Goal: Information Seeking & Learning: Learn about a topic

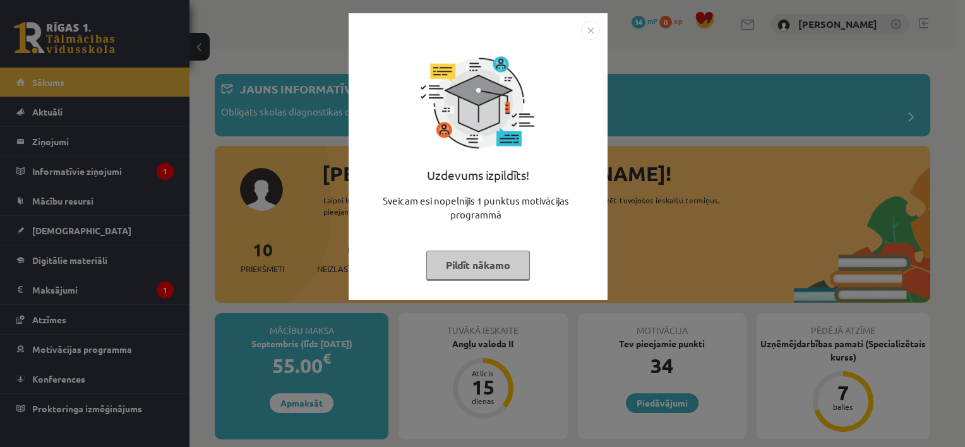
click at [490, 273] on button "Pildīt nākamo" at bounding box center [478, 265] width 104 height 29
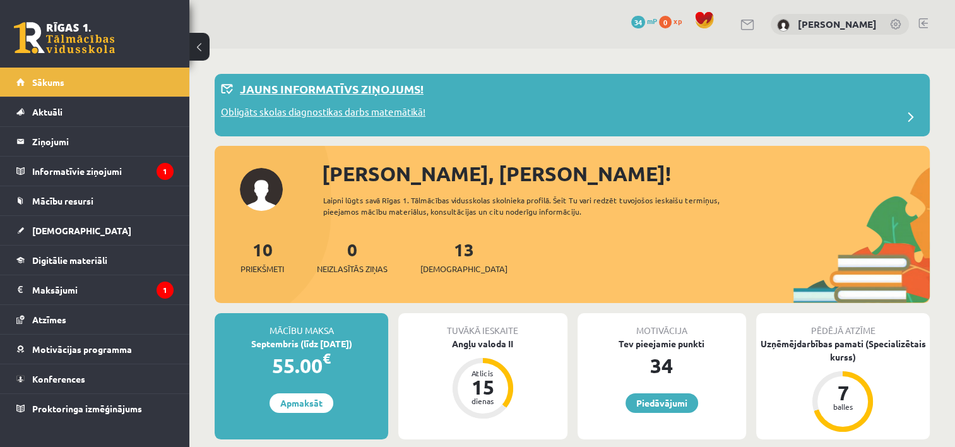
click at [523, 103] on div "Jauns informatīvs ziņojums!" at bounding box center [572, 92] width 703 height 25
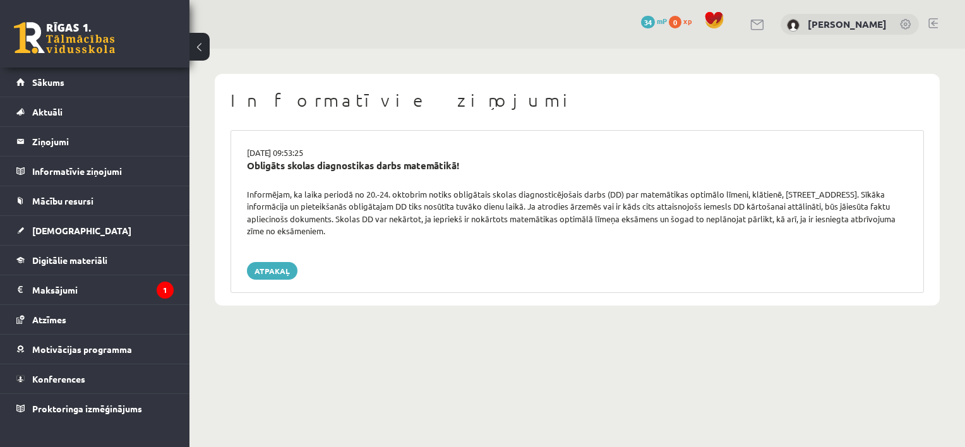
drag, startPoint x: 242, startPoint y: 187, endPoint x: 331, endPoint y: 228, distance: 97.2
click at [331, 228] on div "16.09.2025 09:53:25 Obligāts skolas diagnostikas darbs matemātikā! Informējam, …" at bounding box center [576, 211] width 693 height 163
click at [240, 170] on div "Obligāts skolas diagnostikas darbs matemātikā!" at bounding box center [576, 173] width 679 height 30
click at [232, 215] on div "16.09.2025 09:53:25 Obligāts skolas diagnostikas darbs matemātikā! Informējam, …" at bounding box center [576, 211] width 693 height 163
drag, startPoint x: 244, startPoint y: 193, endPoint x: 337, endPoint y: 230, distance: 100.6
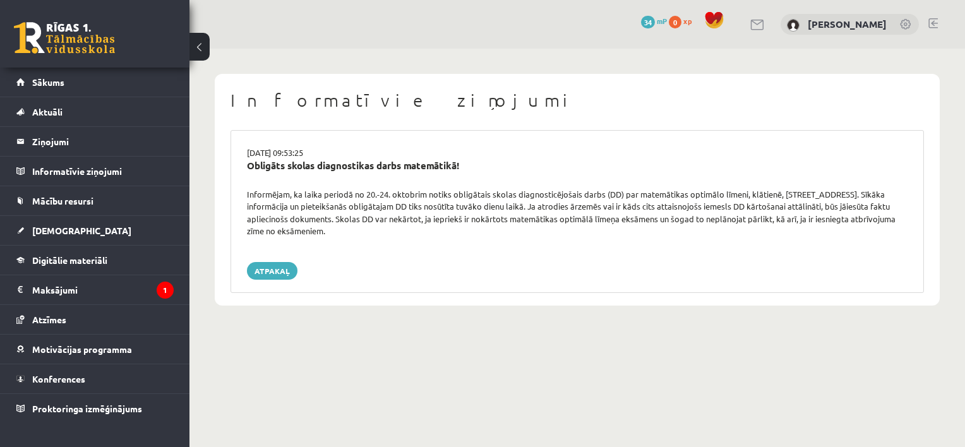
click at [337, 230] on div "Informējam, ka laika periodā no 20.-24. oktobrim notiks obligātais skolas diagn…" at bounding box center [576, 212] width 679 height 49
copy div "Informējam, ka laika periodā no 20.-24. oktobrim notiks obligātais skolas diagn…"
click at [453, 305] on div "Informatīvie ziņojumi 16.09.2025 09:53:25 Obligāts skolas diagnostikas darbs ma…" at bounding box center [576, 190] width 775 height 282
click at [92, 57] on div "0 Dāvanas 34 mP 0 xp" at bounding box center [94, 34] width 189 height 68
click at [88, 48] on link at bounding box center [64, 38] width 101 height 32
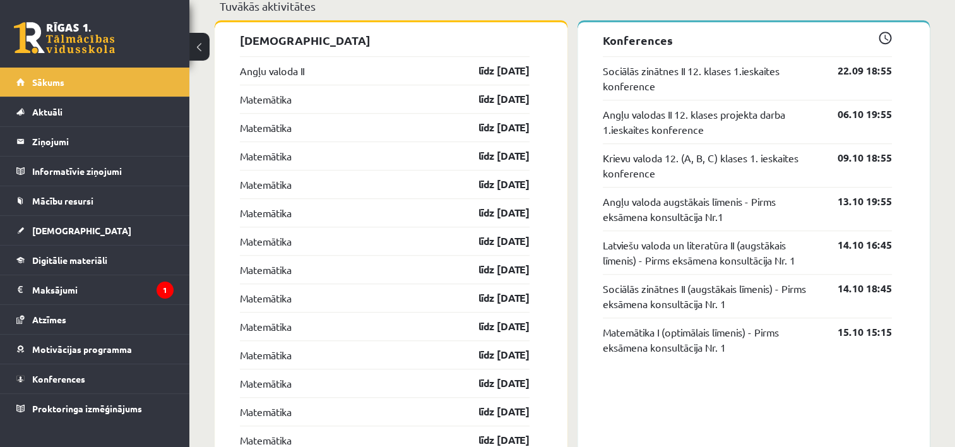
scroll to position [1049, 0]
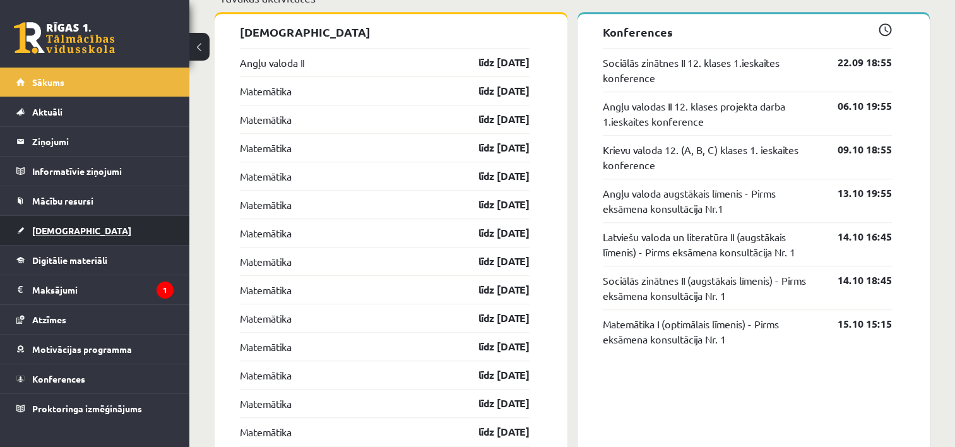
click at [111, 230] on link "[DEMOGRAPHIC_DATA]" at bounding box center [94, 230] width 157 height 29
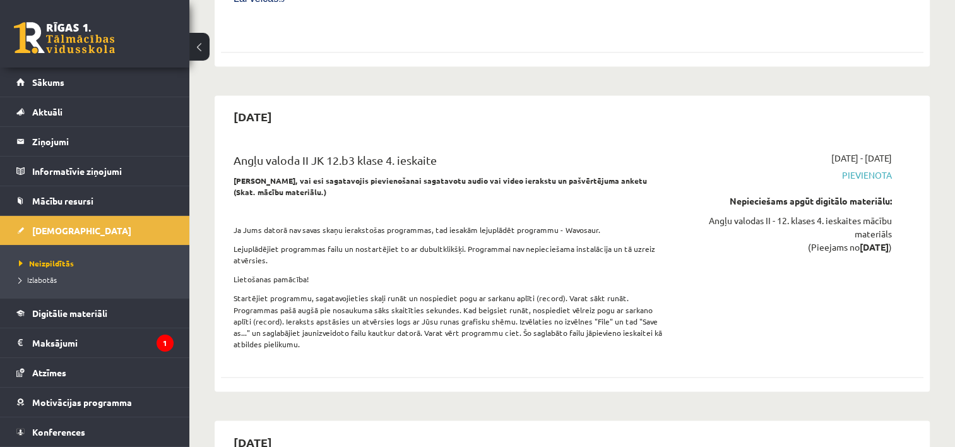
scroll to position [6853, 0]
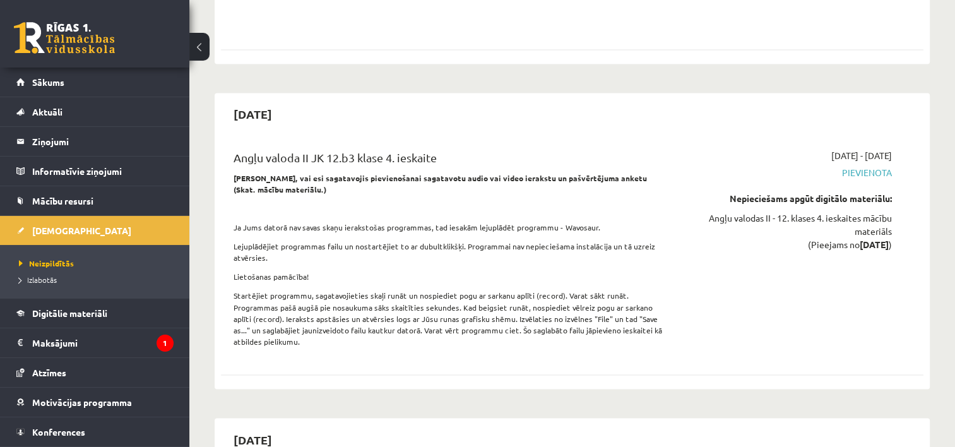
click at [45, 38] on link at bounding box center [64, 38] width 101 height 32
